Goal: Find specific page/section: Find specific page/section

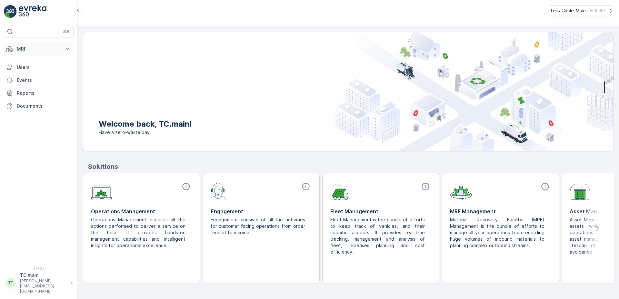
click at [68, 49] on icon at bounding box center [67, 49] width 3 height 2
click at [608, 13] on icon at bounding box center [610, 10] width 6 height 6
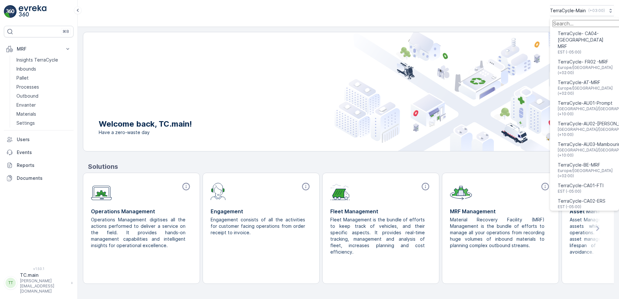
drag, startPoint x: 612, startPoint y: 66, endPoint x: 612, endPoint y: 75, distance: 9.0
click at [612, 75] on ul "TerraCycle- CA04-Canada MRF EST (-05:00) TerraCycle- FR02 -MRF Europe/Paris (+0…" at bounding box center [584, 114] width 69 height 194
click at [569, 25] on input "Menu" at bounding box center [593, 23] width 83 height 7
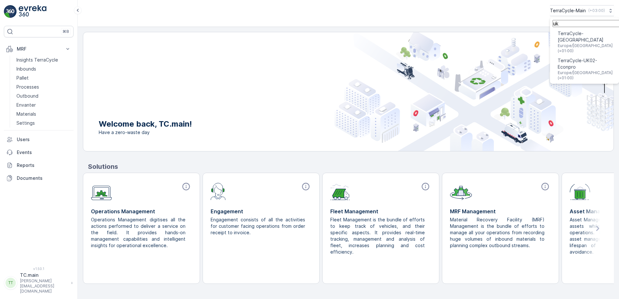
type input "uk"
click at [580, 70] on span "Europe/London (+01:00)" at bounding box center [586, 75] width 56 height 10
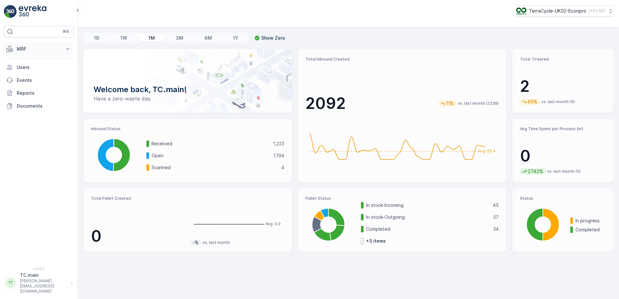
click at [67, 47] on icon at bounding box center [68, 49] width 6 height 6
click at [42, 97] on link "Outbound" at bounding box center [44, 96] width 60 height 9
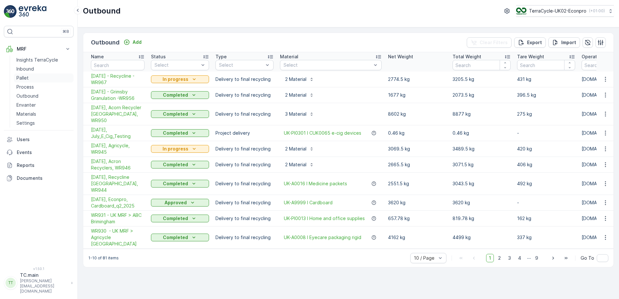
click at [36, 78] on link "Pallet" at bounding box center [44, 78] width 60 height 9
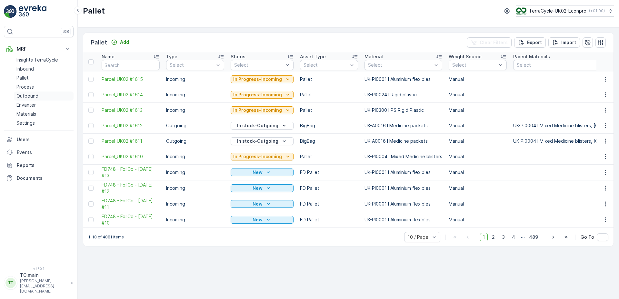
click at [36, 99] on p "Outbound" at bounding box center [27, 96] width 22 height 6
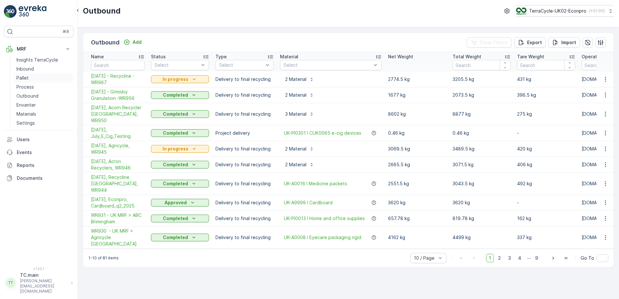
click at [28, 79] on link "Pallet" at bounding box center [44, 78] width 60 height 9
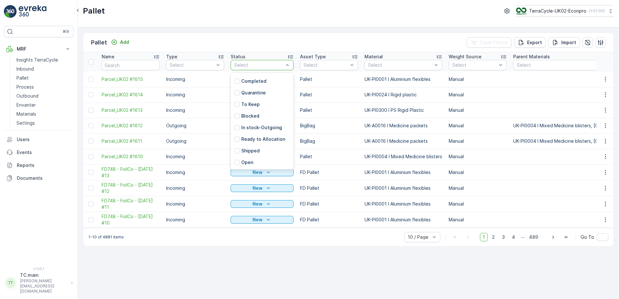
scroll to position [58, 0]
click at [238, 139] on div at bounding box center [236, 139] width 5 height 5
